Goal: Task Accomplishment & Management: Complete application form

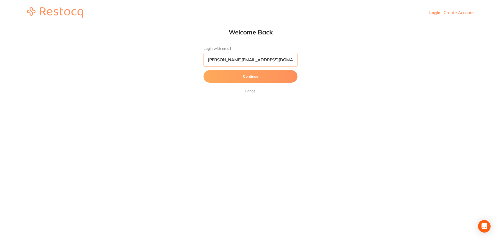
click at [250, 61] on input "[PERSON_NAME][EMAIL_ADDRESS][DOMAIN_NAME]" at bounding box center [251, 60] width 94 height 14
click at [465, 14] on link "Create Account" at bounding box center [459, 12] width 30 height 5
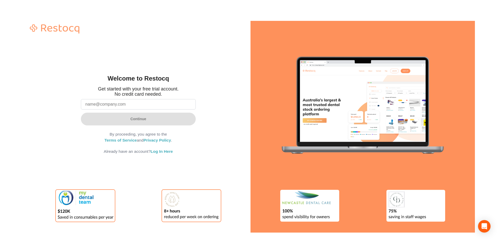
click at [198, 44] on div "Welcome to Restocq Get started with your free trial account. No credit card nee…" at bounding box center [138, 127] width 225 height 212
click at [140, 107] on input "email" at bounding box center [138, 104] width 115 height 10
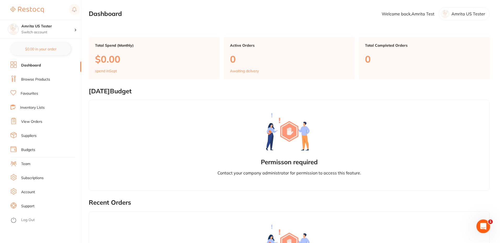
click at [480, 229] on div "Open Intercom Messenger" at bounding box center [482, 225] width 17 height 17
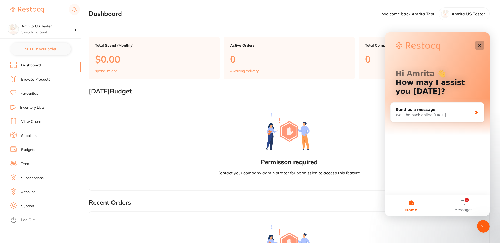
click at [479, 46] on icon "Close" at bounding box center [480, 45] width 4 height 4
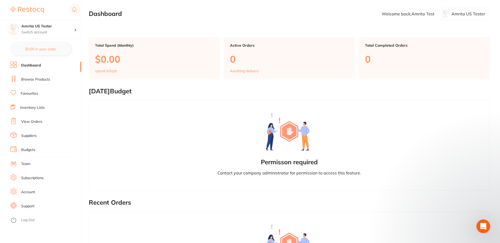
click at [484, 222] on div "Open Intercom Messenger" at bounding box center [482, 225] width 17 height 17
